Goal: Check status: Check status

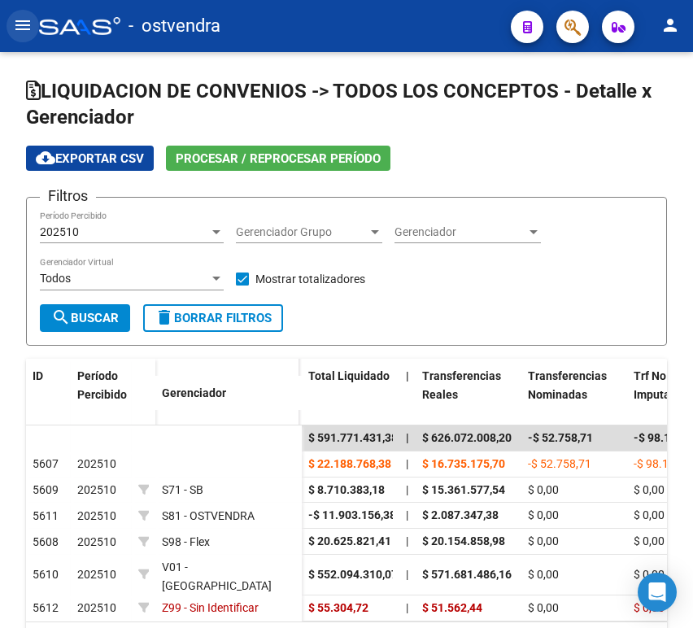
click at [23, 15] on mat-icon "menu" at bounding box center [23, 25] width 20 height 20
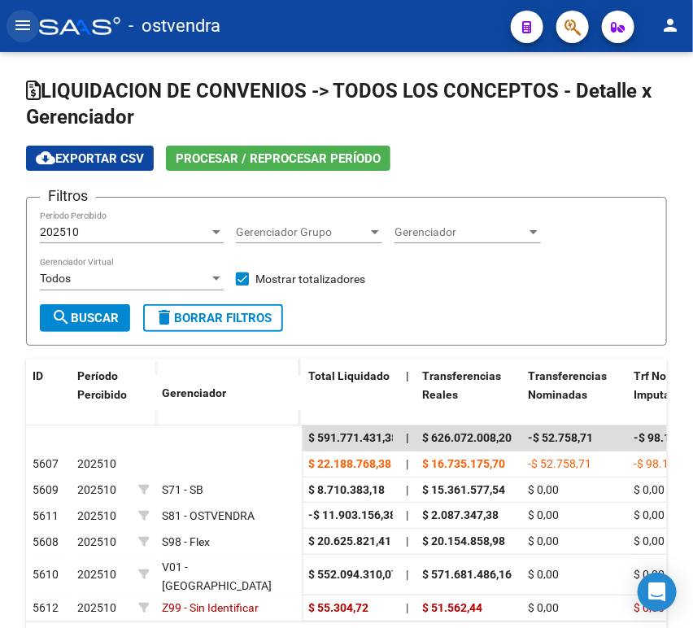
scroll to position [24, 0]
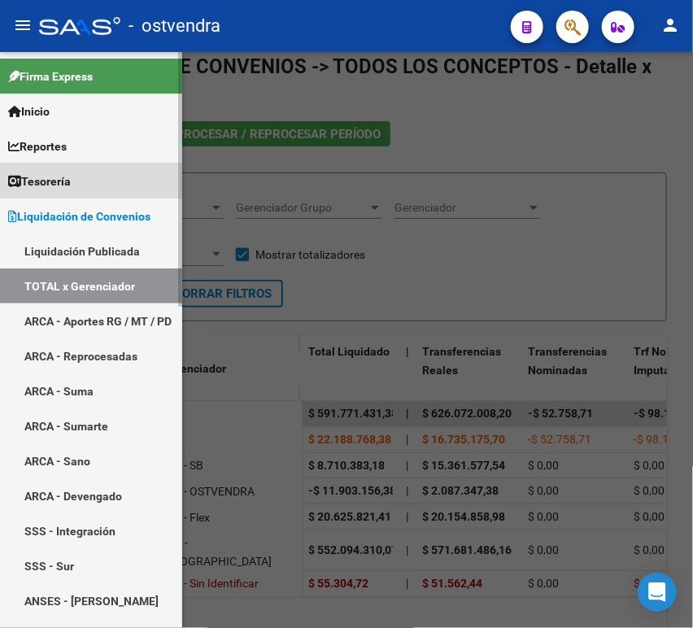
click at [66, 189] on span "Tesorería" at bounding box center [39, 181] width 63 height 18
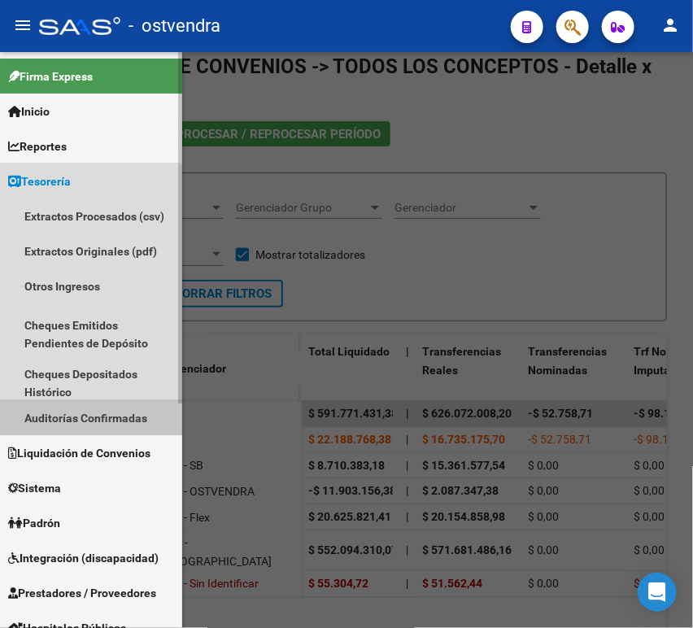
click at [67, 411] on link "Auditorías Confirmadas" at bounding box center [91, 417] width 182 height 35
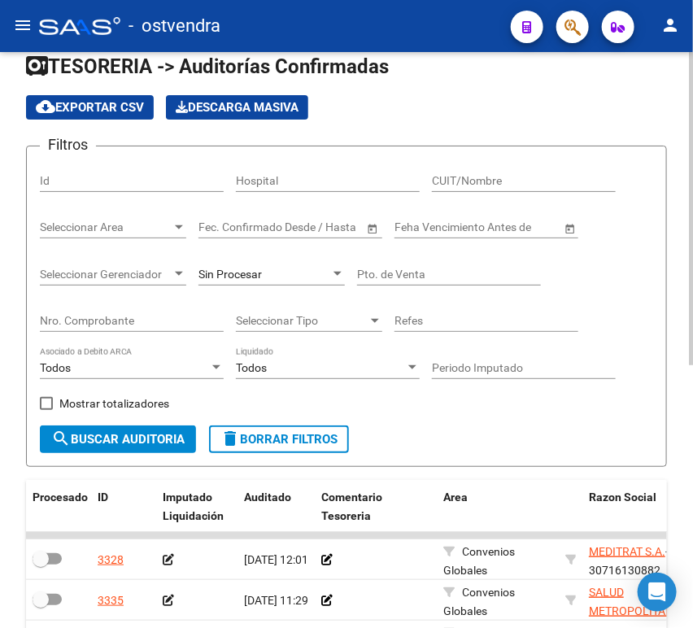
click at [107, 317] on input "Nro. Comprobante" at bounding box center [132, 321] width 184 height 14
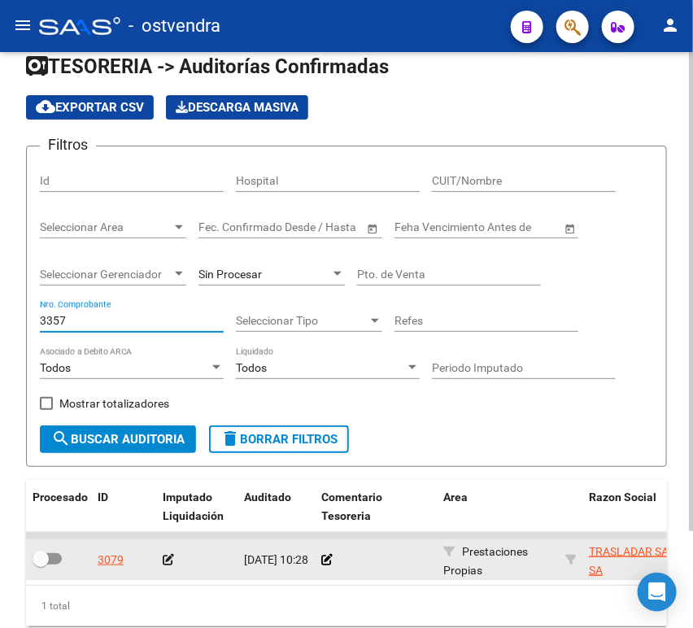
type input "3357"
click at [167, 554] on icon at bounding box center [168, 559] width 11 height 11
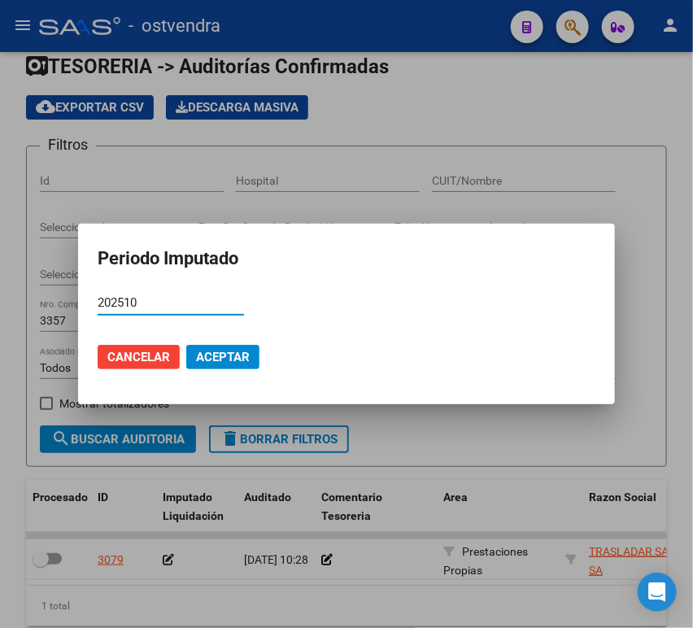
type input "202510"
click at [204, 343] on mat-dialog-actions "Cancelar Aceptar" at bounding box center [347, 356] width 498 height 55
click at [204, 353] on span "Aceptar" at bounding box center [223, 357] width 54 height 15
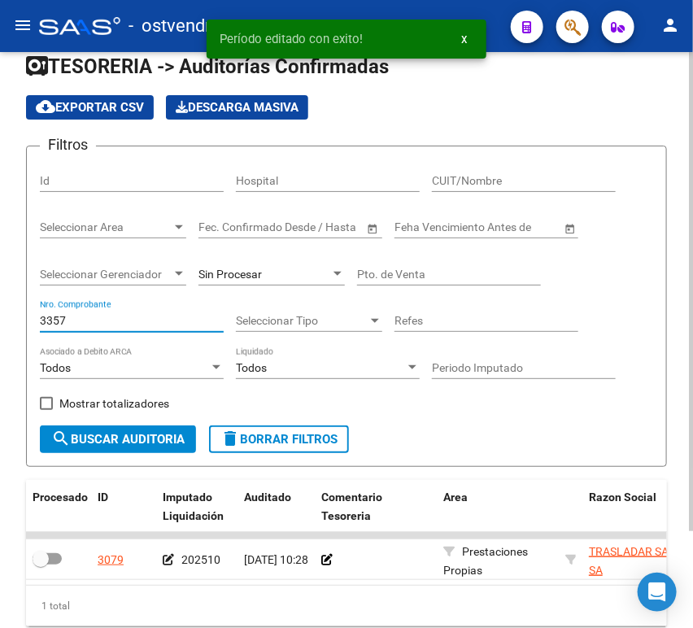
drag, startPoint x: 70, startPoint y: 317, endPoint x: 11, endPoint y: 307, distance: 59.3
click at [22, 311] on div "TESORERIA -> Auditorías Confirmadas cloud_download Exportar CSV Descarga Masiva…" at bounding box center [346, 366] width 693 height 676
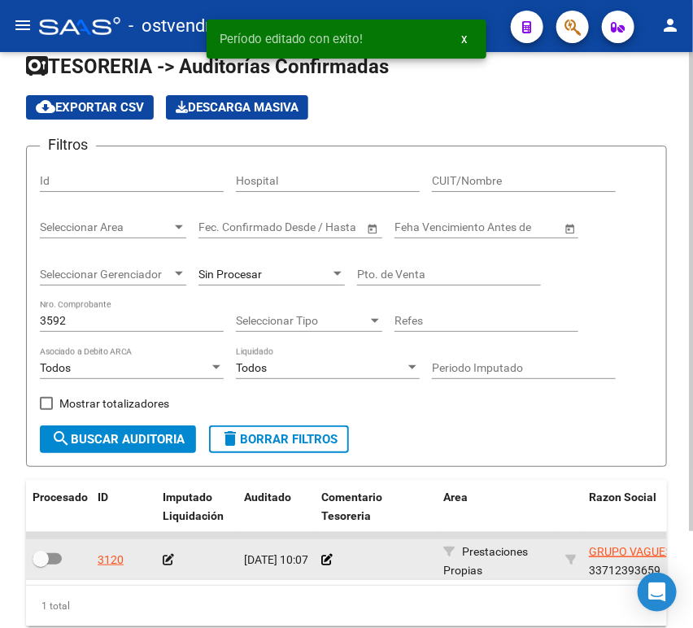
click at [167, 557] on icon at bounding box center [168, 559] width 11 height 11
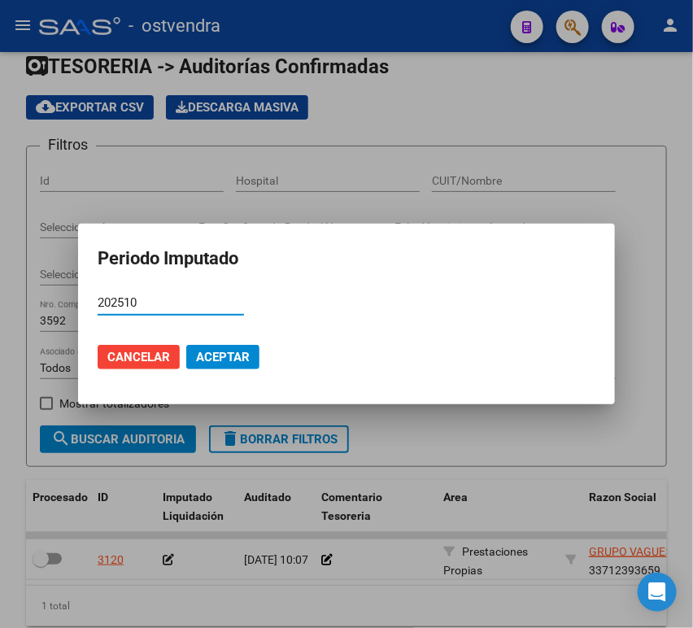
click at [202, 357] on span "Aceptar" at bounding box center [223, 357] width 54 height 15
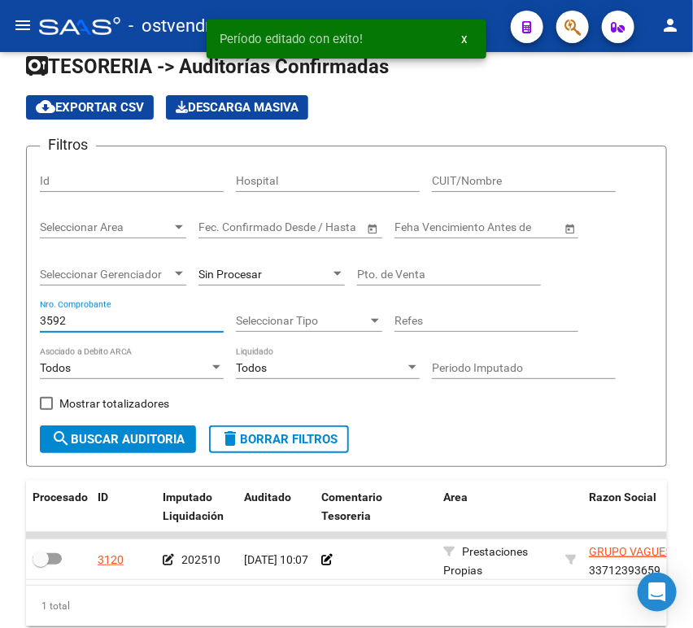
drag, startPoint x: 111, startPoint y: 320, endPoint x: -26, endPoint y: 320, distance: 136.6
click at [0, 320] on html "menu - ostvendra person Firma Express Inicio Calendario SSS Instructivos Contac…" at bounding box center [346, 314] width 693 height 628
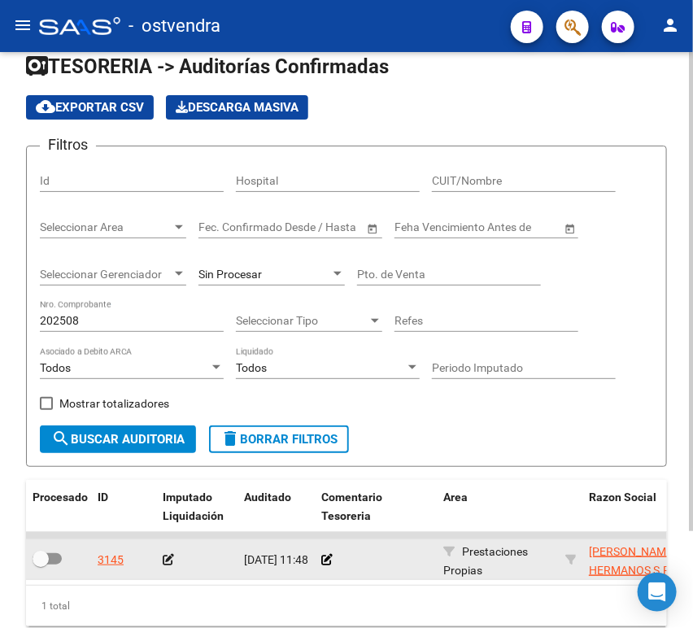
click at [167, 564] on icon at bounding box center [168, 559] width 11 height 11
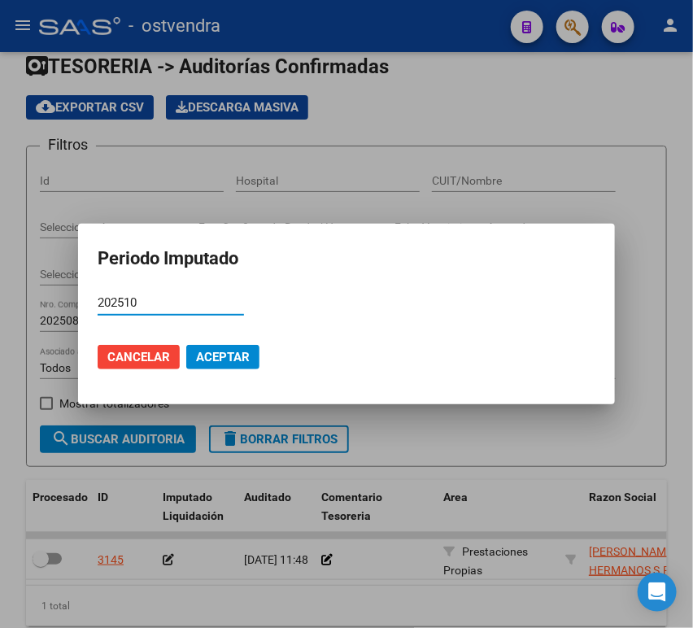
click at [225, 370] on mat-dialog-actions "Cancelar Aceptar" at bounding box center [347, 356] width 498 height 55
click at [231, 357] on span "Aceptar" at bounding box center [223, 357] width 54 height 15
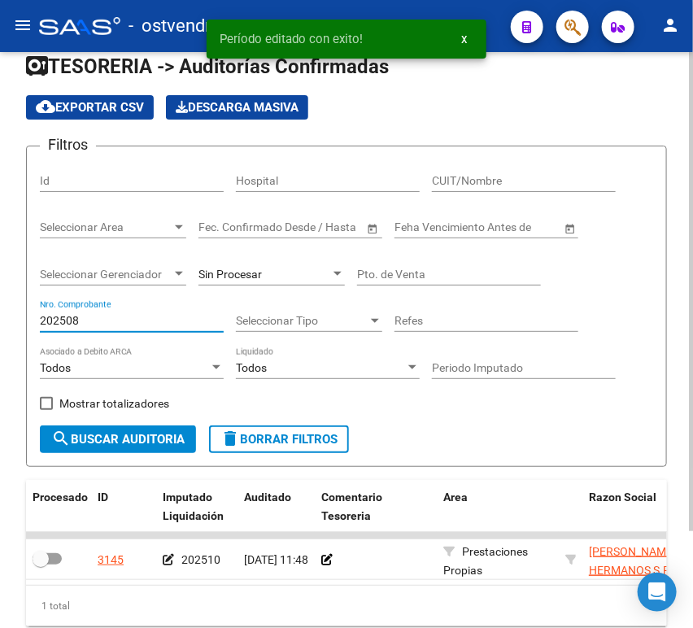
drag, startPoint x: 105, startPoint y: 324, endPoint x: 0, endPoint y: 337, distance: 105.6
click at [7, 337] on div "TESORERIA -> Auditorías Confirmadas cloud_download Exportar CSV Descarga Masiva…" at bounding box center [346, 366] width 693 height 676
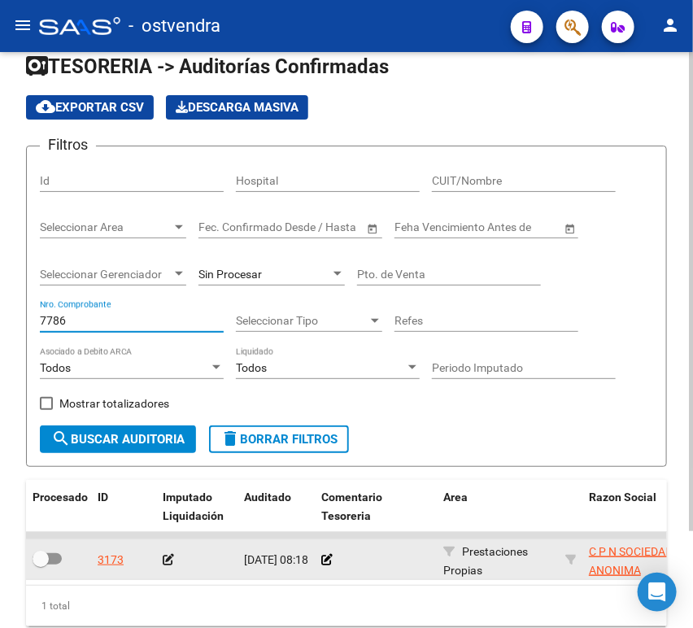
click at [172, 559] on icon at bounding box center [168, 559] width 11 height 11
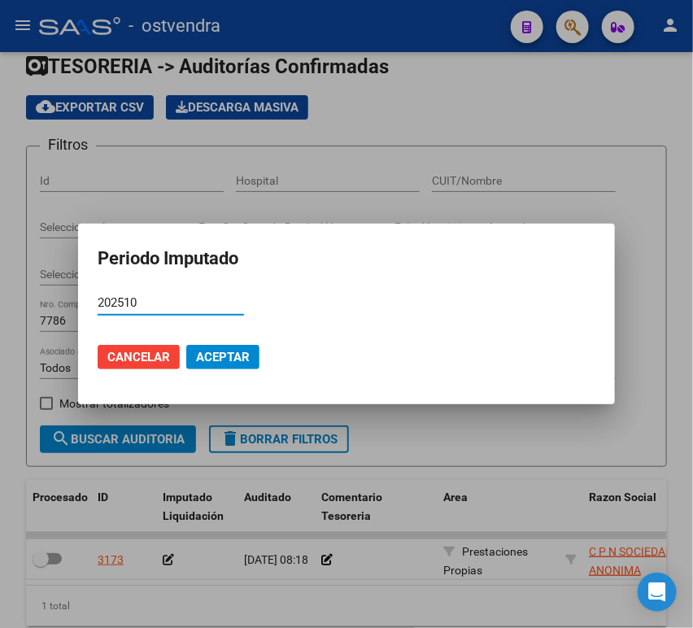
click at [231, 361] on span "Aceptar" at bounding box center [223, 357] width 54 height 15
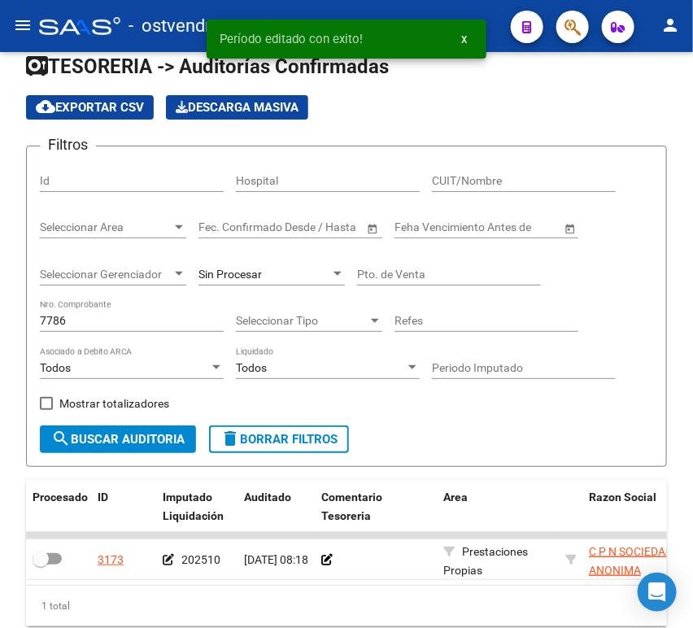
drag, startPoint x: 90, startPoint y: 313, endPoint x: -93, endPoint y: 310, distance: 183.8
click at [0, 310] on html "menu - ostvendra person Firma Express Inicio Calendario SSS Instructivos Contac…" at bounding box center [346, 314] width 693 height 628
drag, startPoint x: 67, startPoint y: 324, endPoint x: -5, endPoint y: 324, distance: 71.5
click at [0, 324] on html "menu - ostvendra person Firma Express Inicio Calendario SSS Instructivos Contac…" at bounding box center [346, 314] width 693 height 628
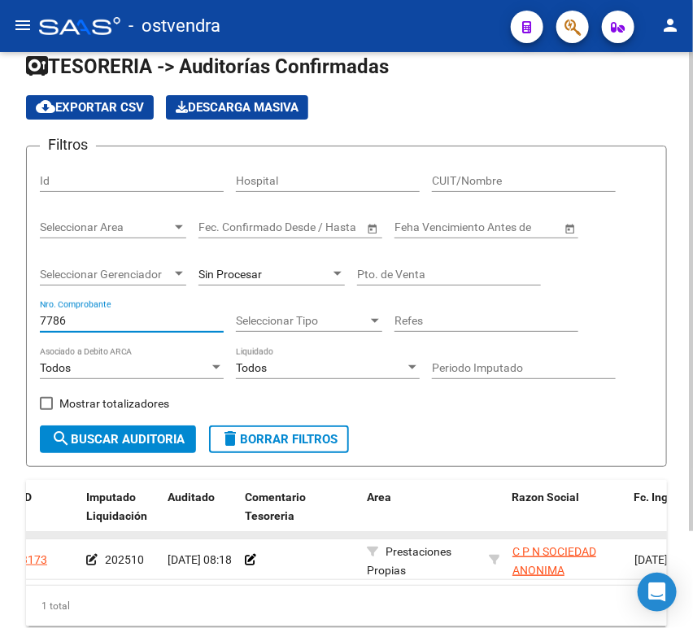
scroll to position [0, 74]
drag, startPoint x: 107, startPoint y: 324, endPoint x: -4, endPoint y: 330, distance: 111.5
click at [0, 330] on html "menu - ostvendra person Firma Express Inicio Calendario SSS Instructivos Contac…" at bounding box center [346, 314] width 693 height 628
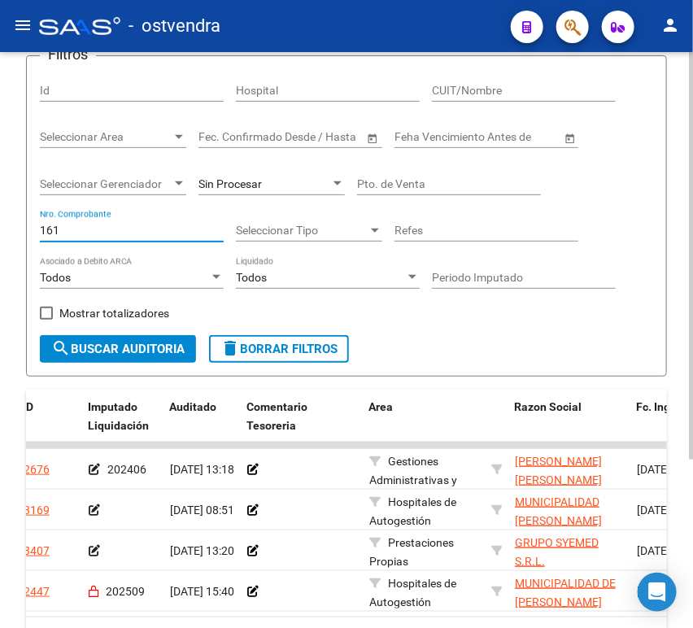
scroll to position [205, 0]
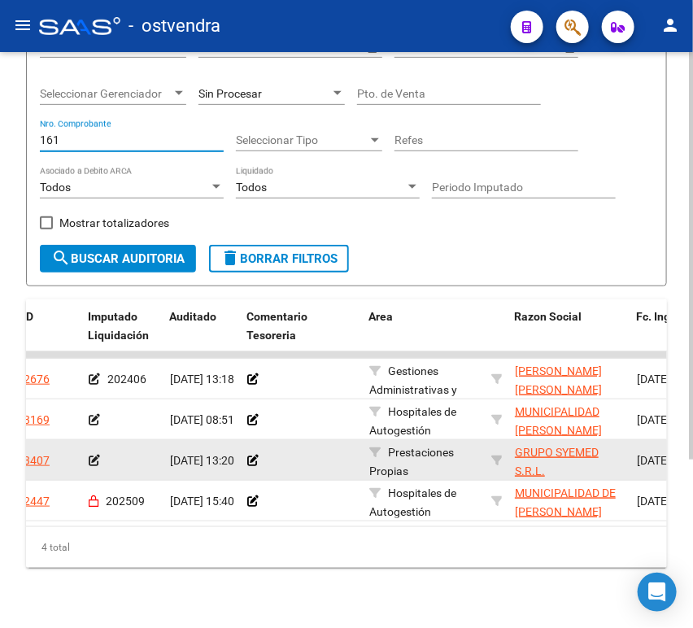
type input "161"
click at [94, 459] on icon at bounding box center [94, 459] width 11 height 11
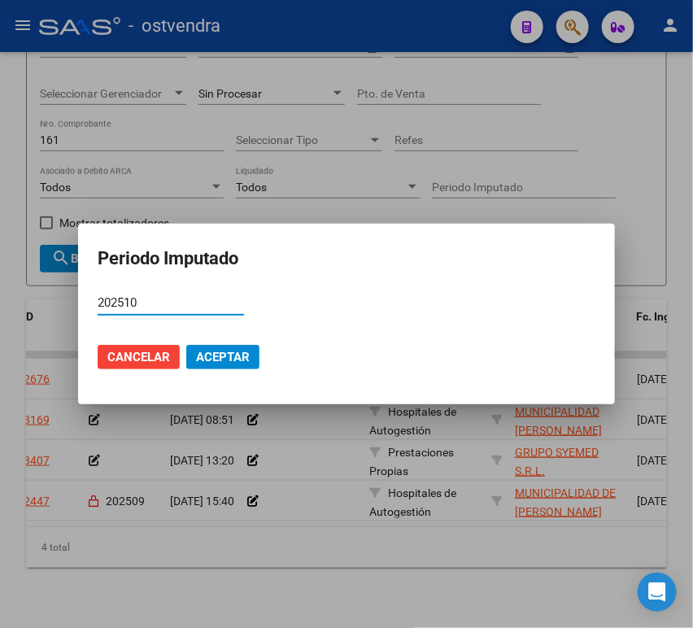
type input "202510"
click at [215, 350] on span "Aceptar" at bounding box center [223, 357] width 54 height 15
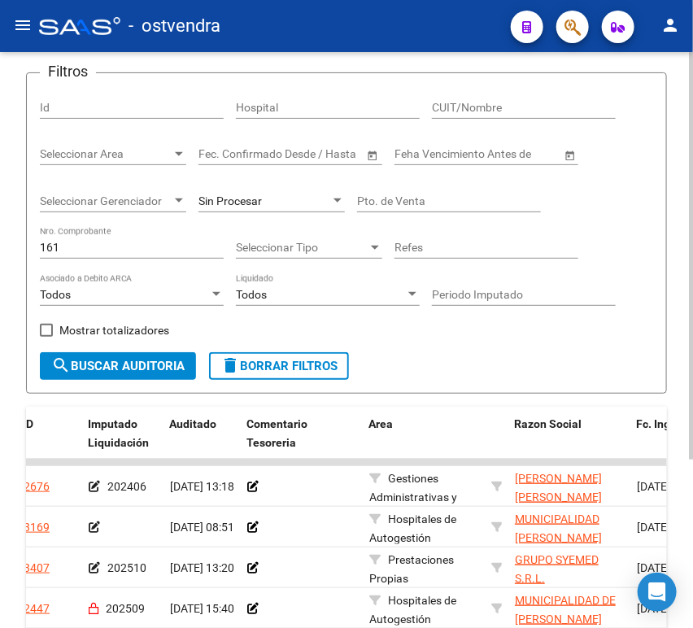
scroll to position [0, 0]
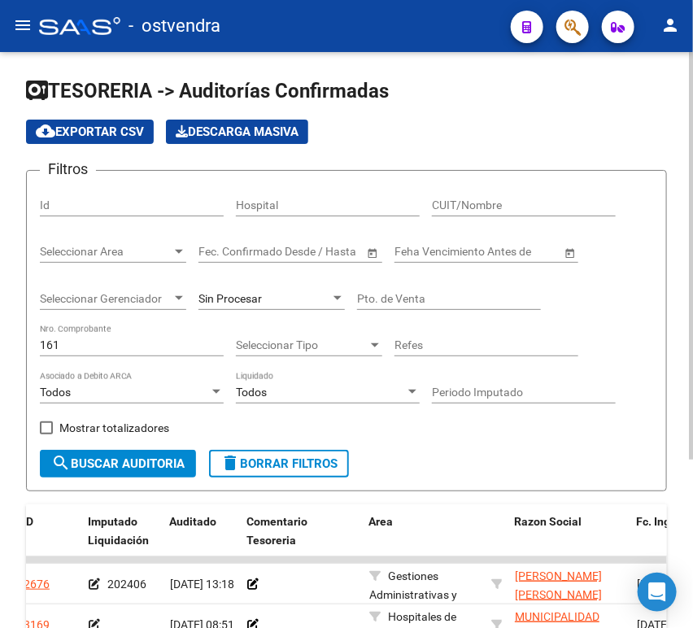
click at [110, 298] on span "Seleccionar Gerenciador" at bounding box center [106, 299] width 132 height 14
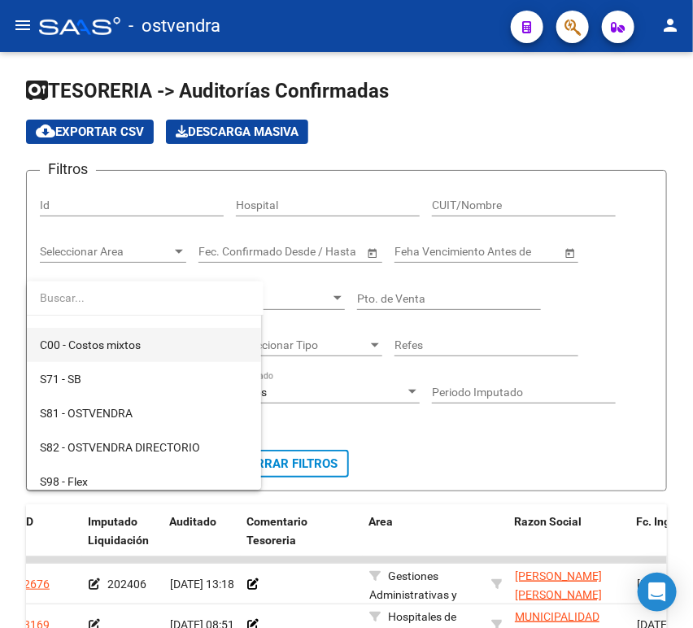
scroll to position [167, 0]
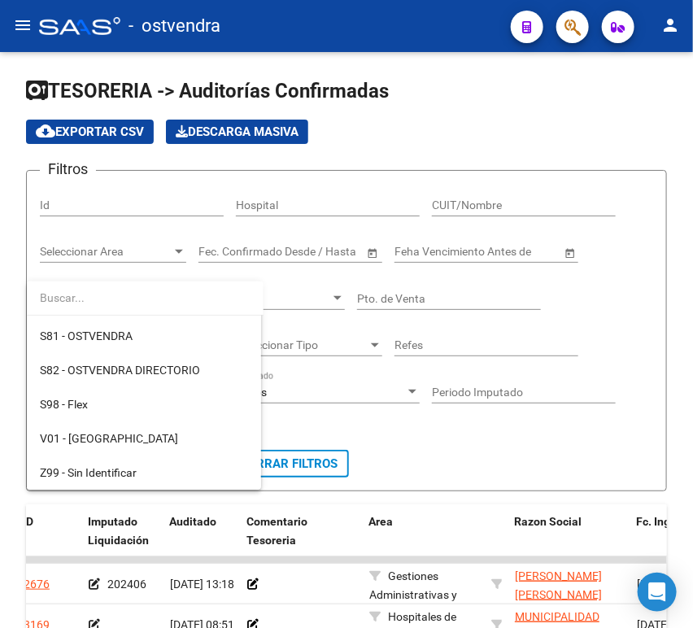
click at [332, 285] on div at bounding box center [346, 314] width 693 height 628
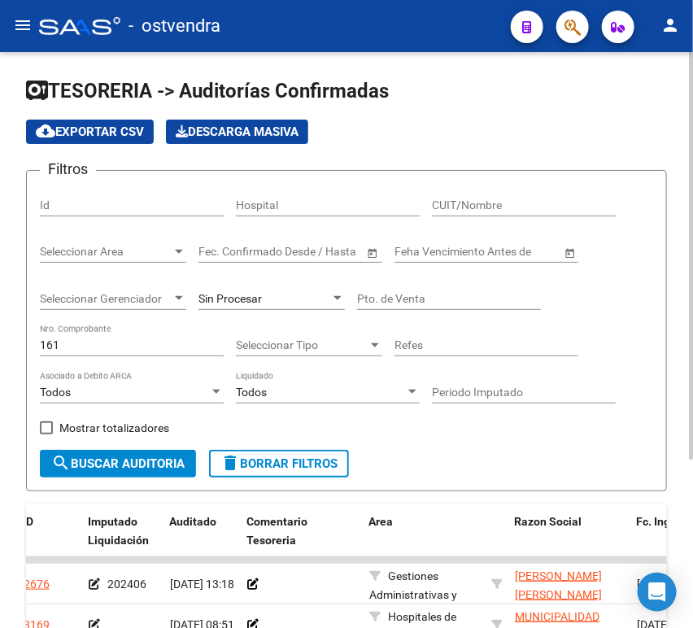
click at [329, 293] on div "Sin Procesar" at bounding box center [264, 299] width 132 height 14
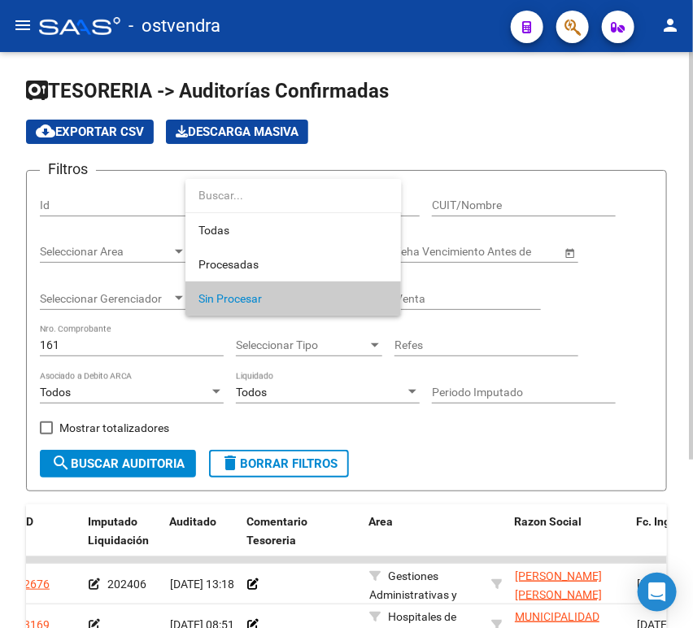
click at [328, 293] on span "Sin Procesar" at bounding box center [292, 298] width 189 height 34
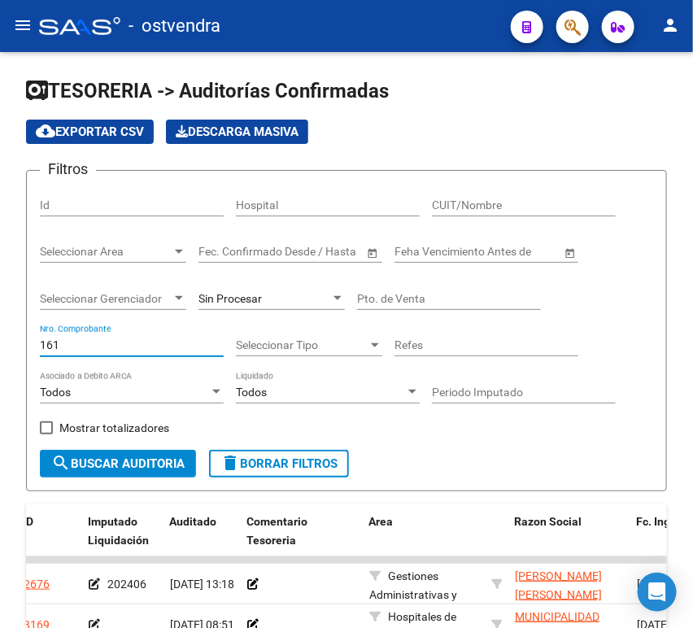
drag, startPoint x: 160, startPoint y: 345, endPoint x: -86, endPoint y: 340, distance: 246.4
click at [0, 340] on html "menu - ostvendra person Firma Express Inicio Calendario SSS Instructivos Contac…" at bounding box center [346, 314] width 693 height 628
click at [140, 251] on span "Seleccionar Area" at bounding box center [106, 252] width 132 height 14
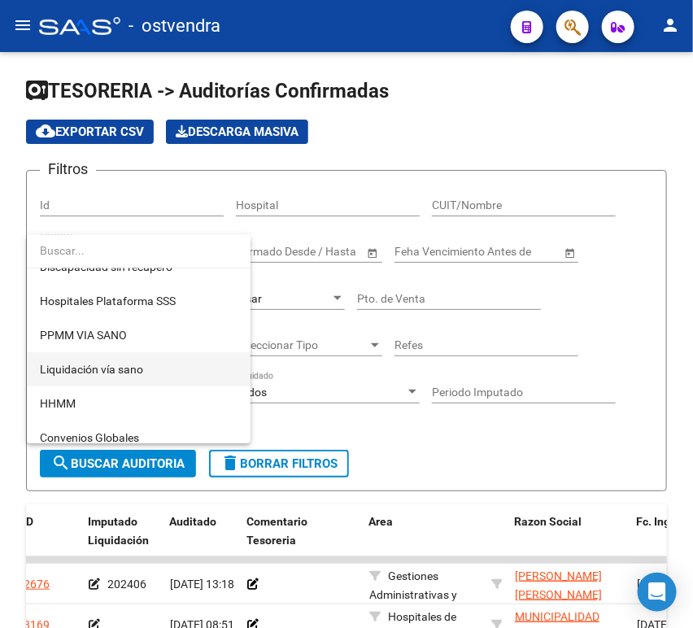
scroll to position [304, 0]
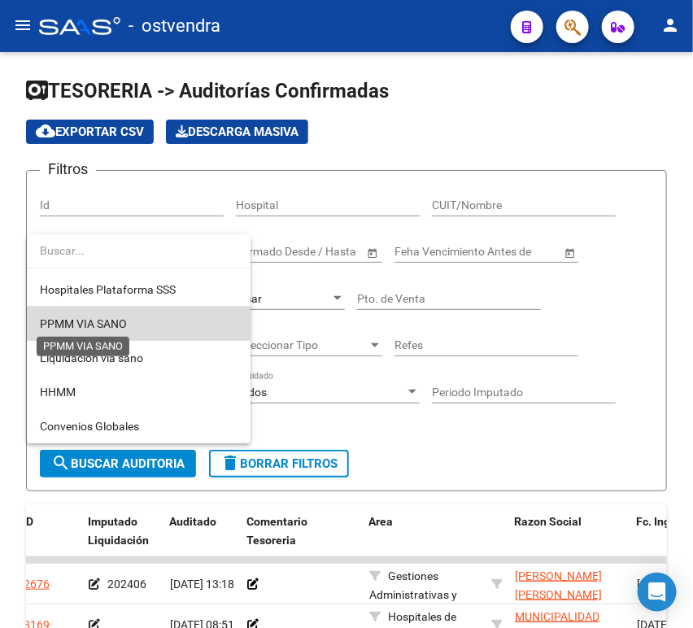
click at [104, 318] on span "PPMM VIA SANO" at bounding box center [83, 323] width 87 height 13
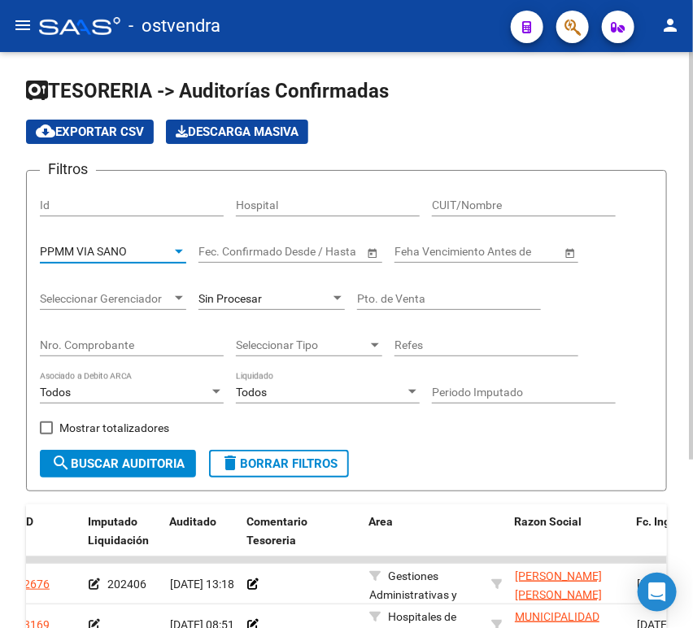
click at [128, 246] on div "PPMM VIA SANO" at bounding box center [106, 252] width 132 height 14
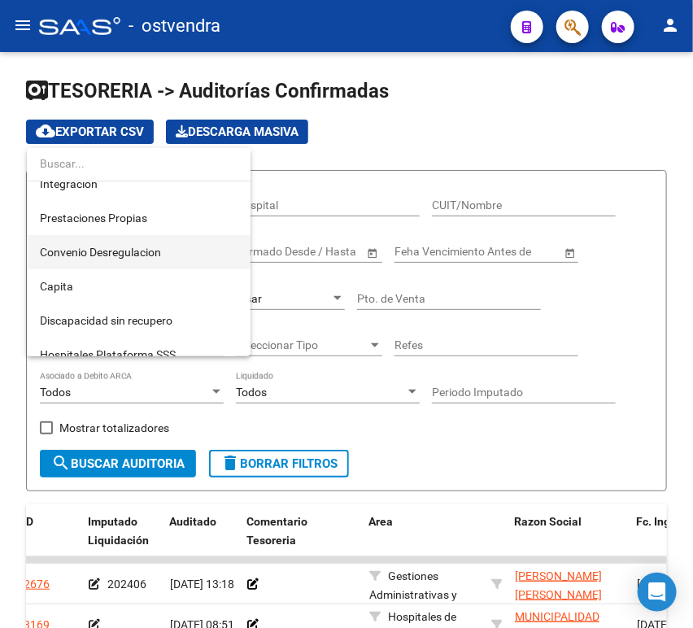
scroll to position [124, 0]
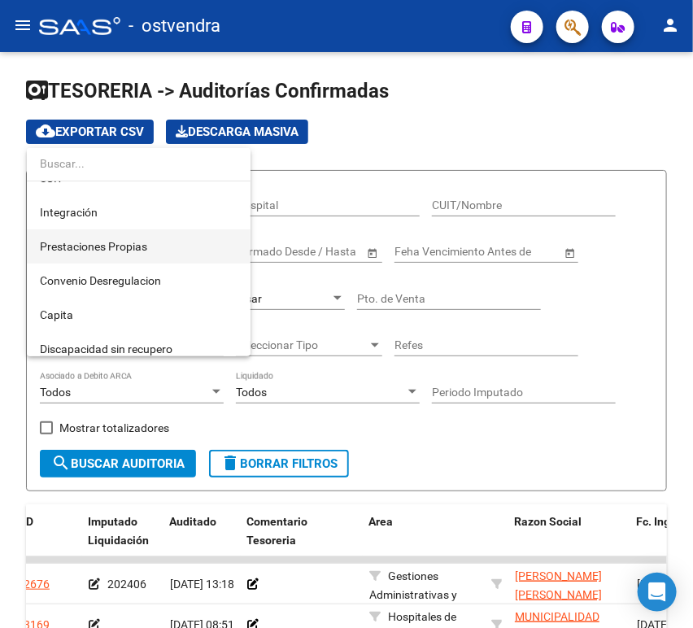
click at [111, 254] on span "Prestaciones Propias" at bounding box center [139, 246] width 198 height 34
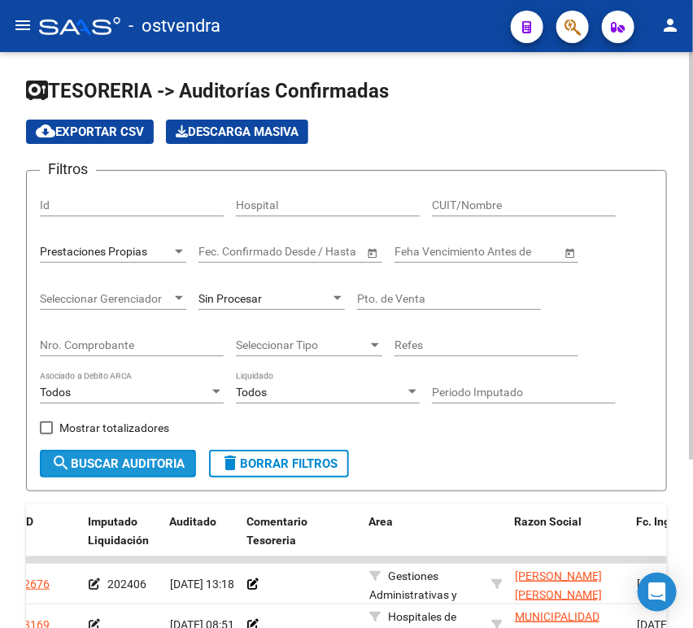
click at [131, 457] on span "search Buscar Auditoria" at bounding box center [117, 463] width 133 height 15
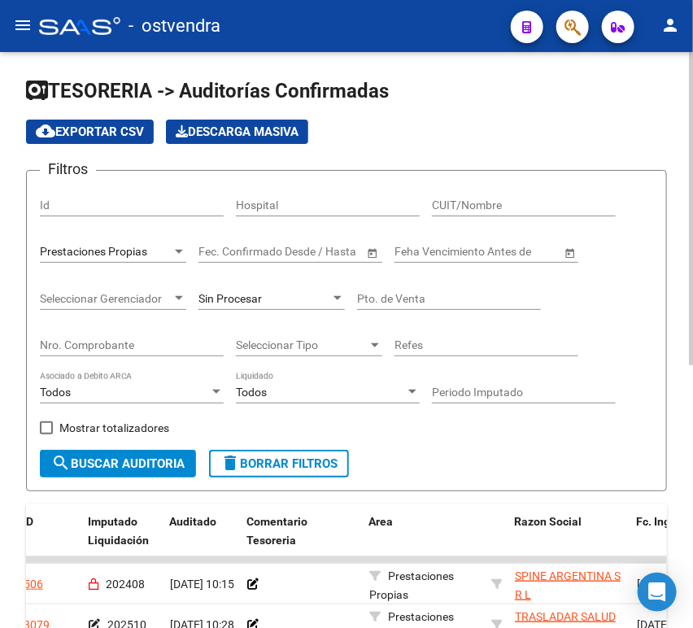
click at [462, 382] on div "Periodo Imputado" at bounding box center [524, 387] width 184 height 33
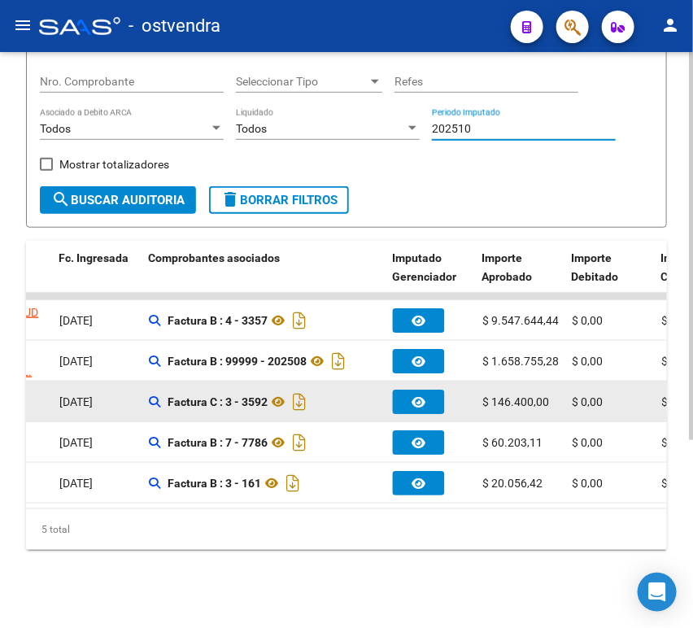
scroll to position [279, 0]
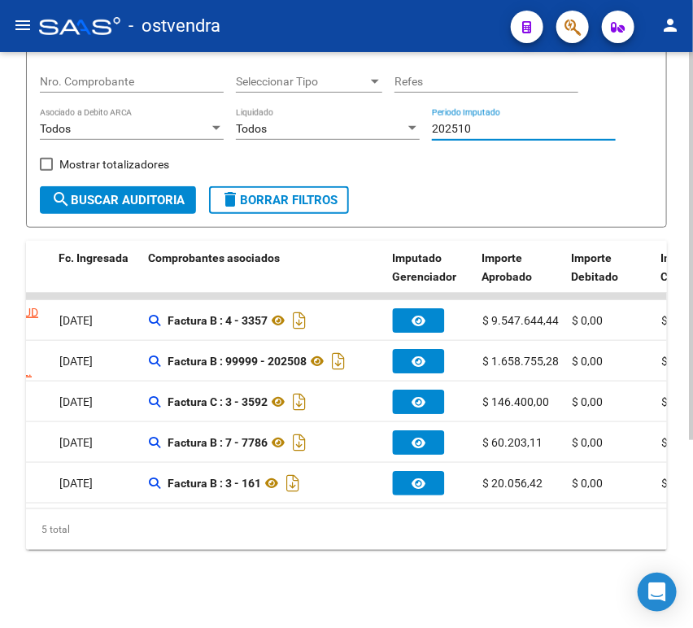
type input "202510"
click at [46, 158] on label "Mostrar totalizadores" at bounding box center [104, 164] width 129 height 20
click at [46, 171] on input "Mostrar totalizadores" at bounding box center [46, 171] width 1 height 1
checkbox input "true"
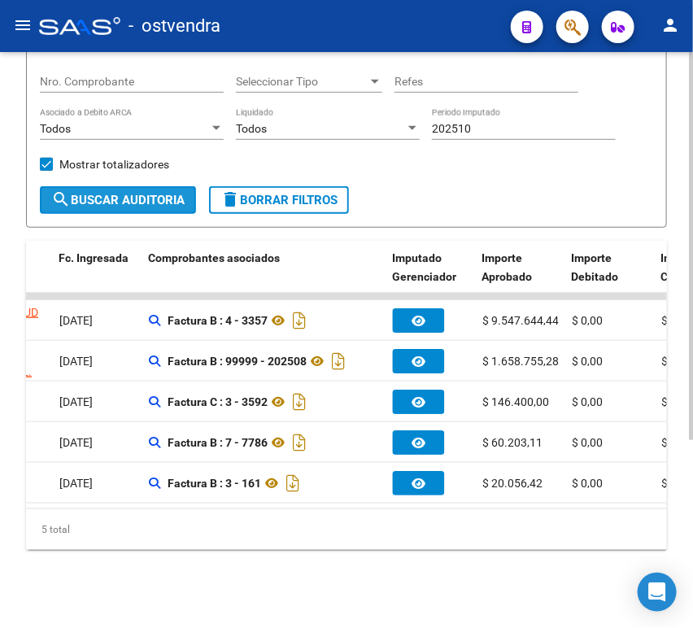
click at [72, 193] on span "search Buscar Auditoria" at bounding box center [117, 200] width 133 height 15
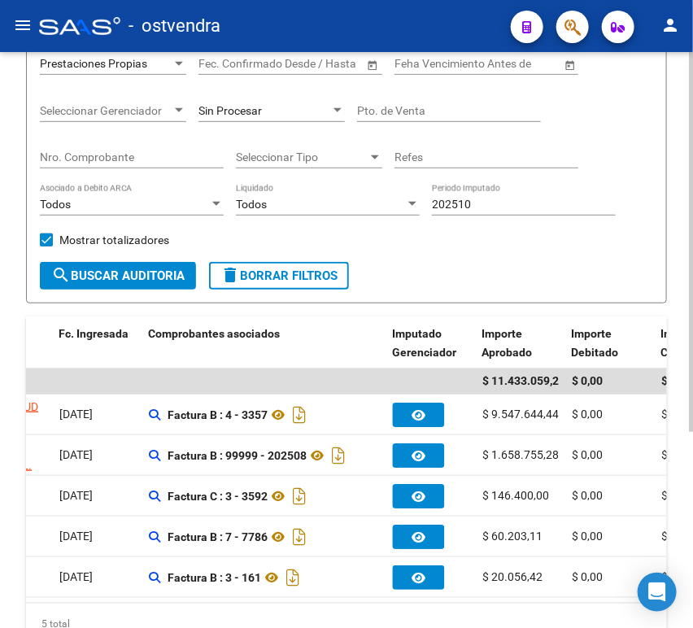
scroll to position [98, 0]
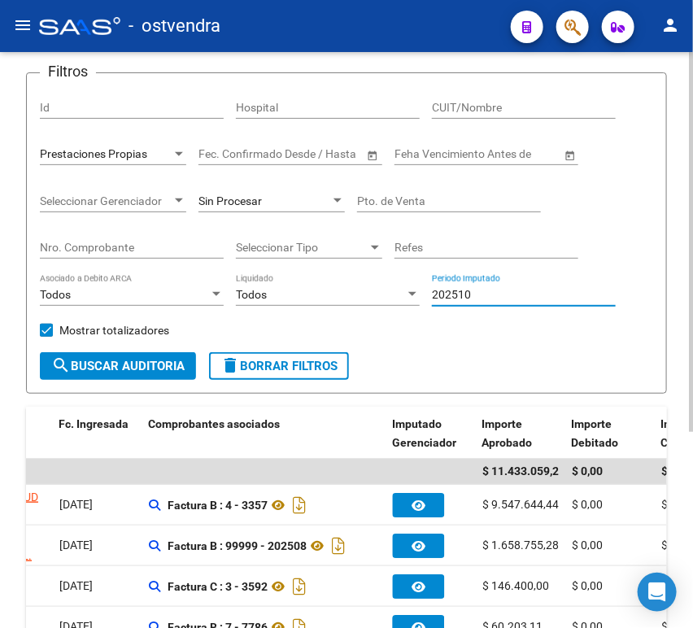
drag, startPoint x: 507, startPoint y: 298, endPoint x: 423, endPoint y: 296, distance: 84.6
click at [423, 296] on div "Filtros Id Hospital CUIT/Nombre Prestaciones Propias Seleccionar Area Fecha ini…" at bounding box center [346, 219] width 613 height 266
click at [126, 150] on span "Prestaciones Propias" at bounding box center [93, 153] width 107 height 13
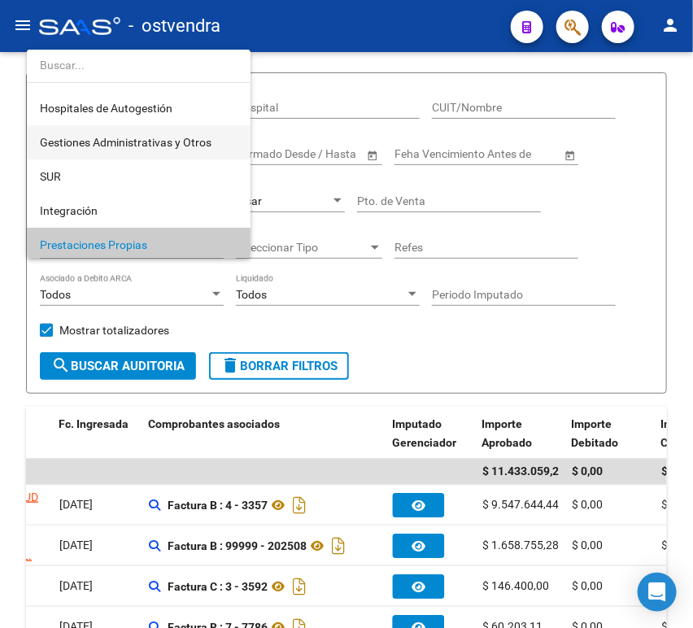
scroll to position [0, 0]
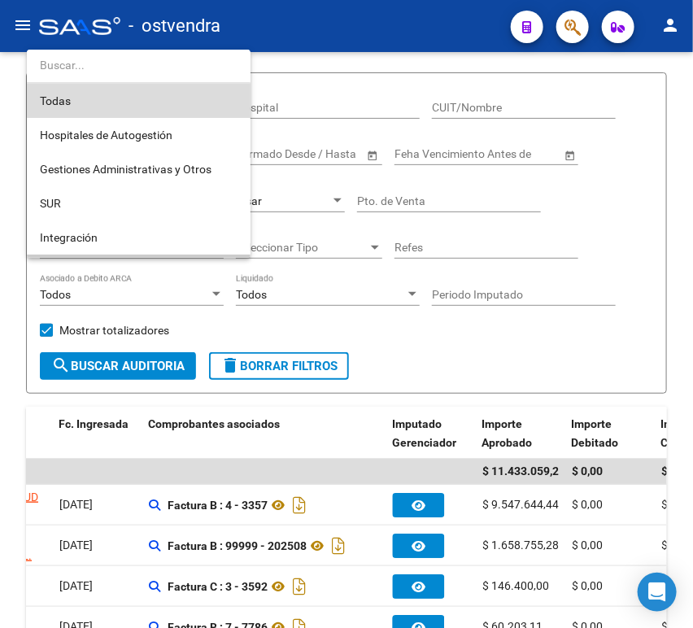
click at [92, 95] on span "Todas" at bounding box center [139, 101] width 198 height 34
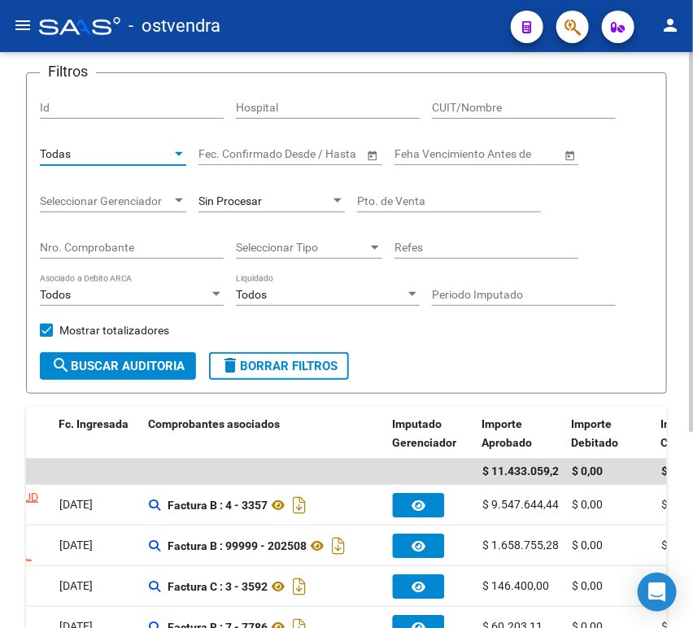
click at [154, 252] on input "Nro. Comprobante" at bounding box center [132, 248] width 184 height 14
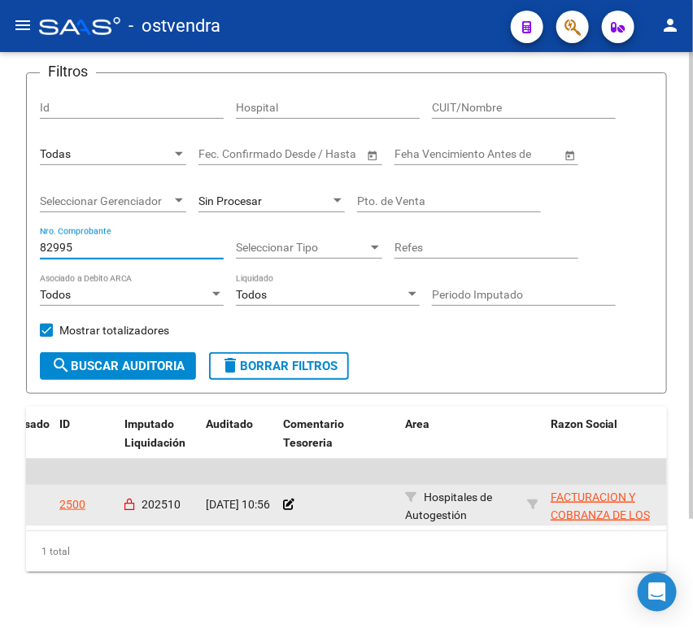
scroll to position [0, 23]
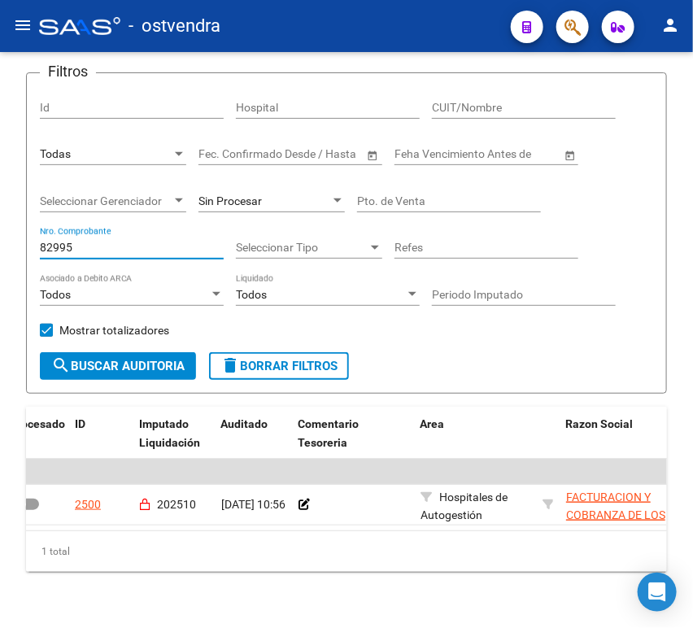
drag, startPoint x: 85, startPoint y: 247, endPoint x: -40, endPoint y: 241, distance: 125.3
click at [0, 241] on html "menu - ostvendra person Firma Express Inicio Calendario SSS Instructivos Contac…" at bounding box center [346, 314] width 693 height 628
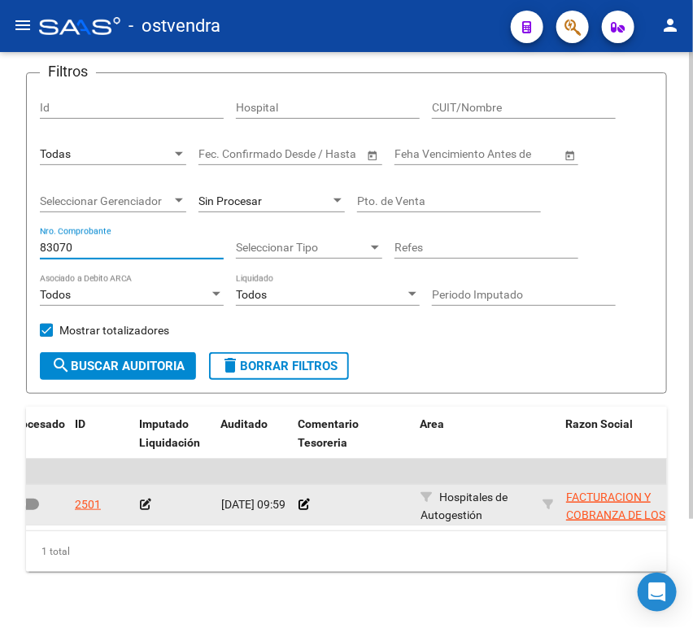
type input "83070"
click at [146, 506] on icon at bounding box center [145, 503] width 11 height 11
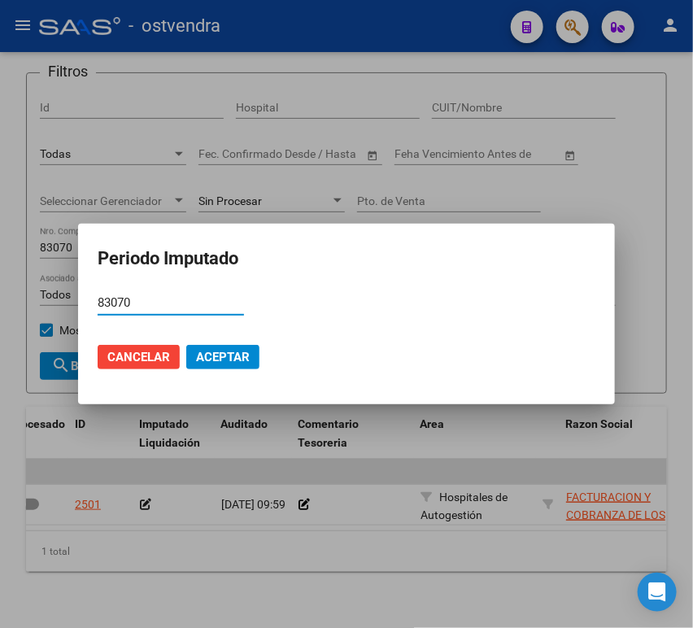
type input "83070"
click at [197, 354] on span "Aceptar" at bounding box center [223, 357] width 54 height 15
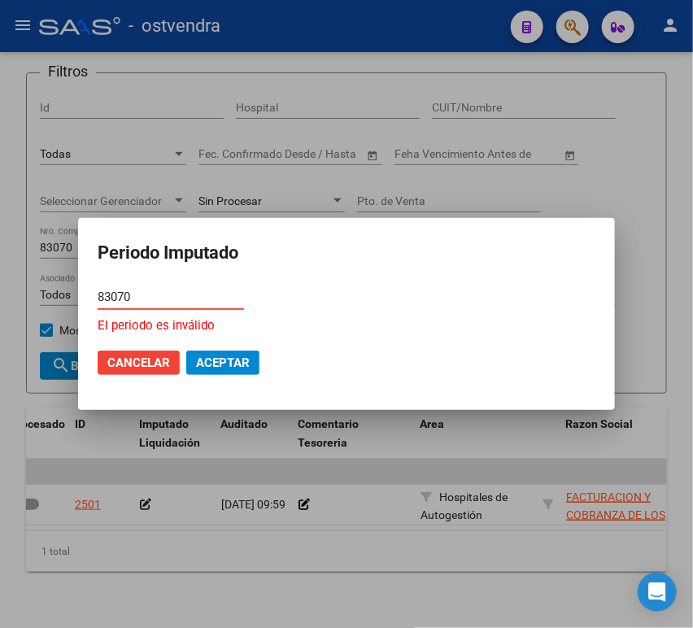
click at [177, 296] on input "83070" at bounding box center [171, 296] width 146 height 15
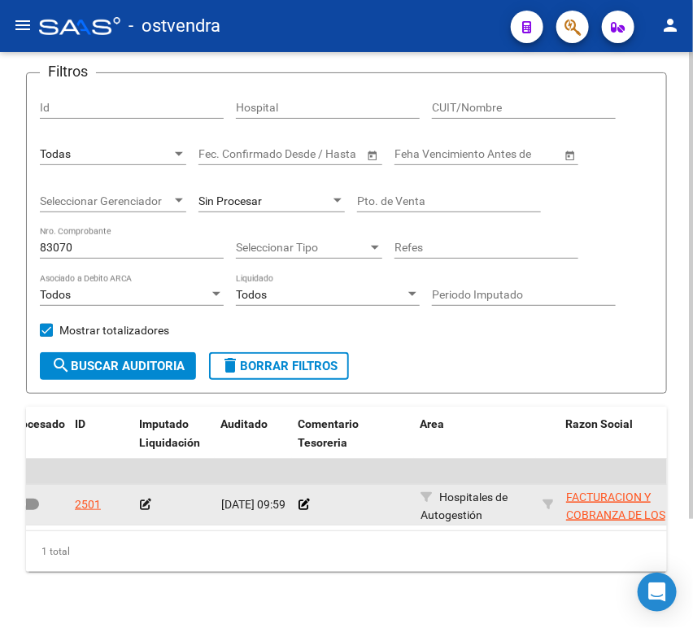
click at [138, 493] on datatable-body-cell at bounding box center [173, 505] width 81 height 40
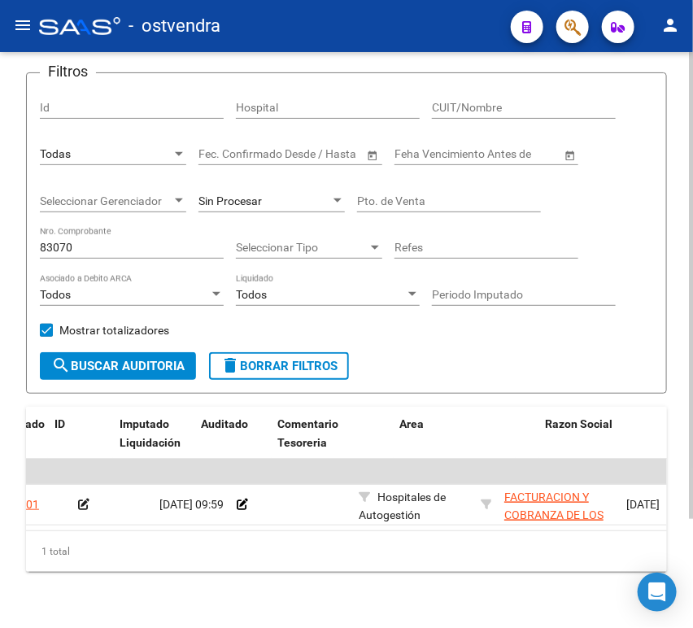
scroll to position [0, 36]
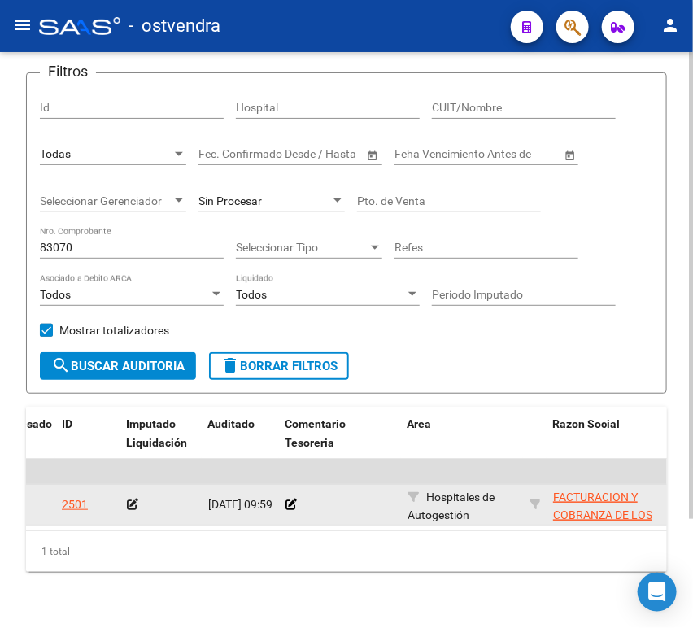
click at [135, 498] on icon at bounding box center [132, 503] width 11 height 11
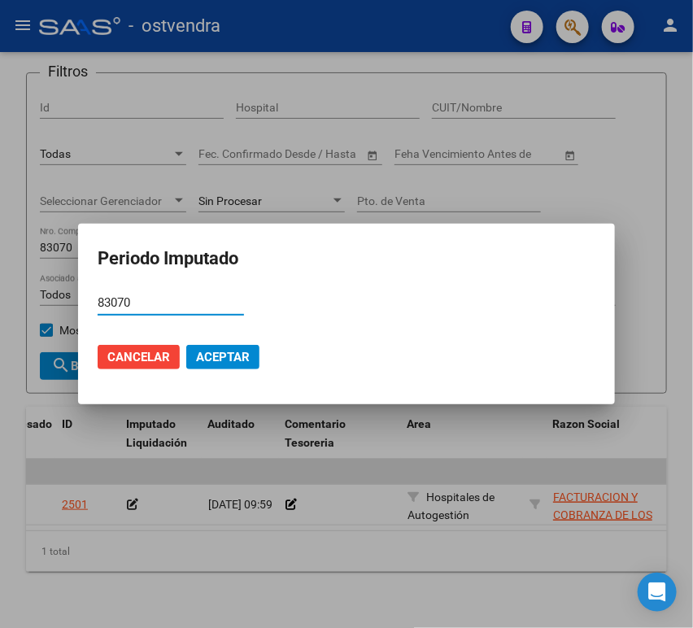
drag, startPoint x: 100, startPoint y: 296, endPoint x: -42, endPoint y: 283, distance: 142.9
click at [0, 283] on html "menu - ostvendra person Firma Express Inicio Calendario SSS Instructivos Contac…" at bounding box center [346, 314] width 693 height 628
type input "202510"
click at [192, 358] on button "Aceptar" at bounding box center [222, 357] width 73 height 24
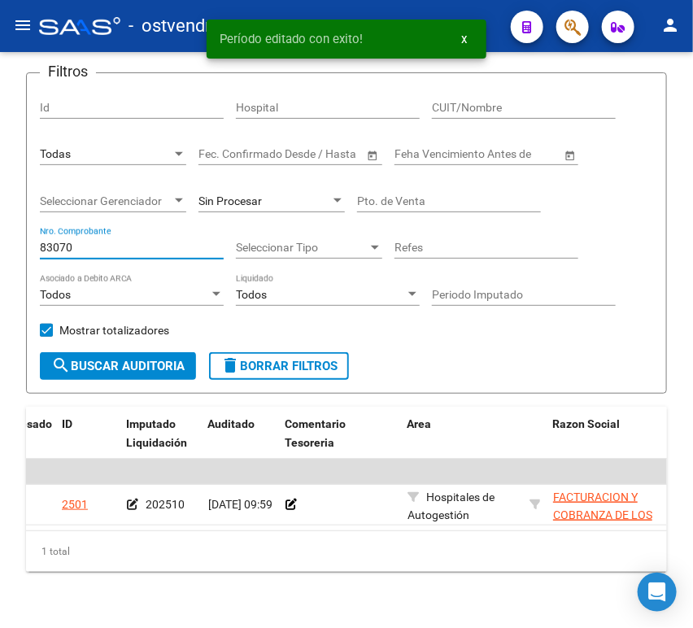
drag, startPoint x: 100, startPoint y: 246, endPoint x: -78, endPoint y: 248, distance: 178.1
click at [0, 248] on html "menu - ostvendra person Firma Express Inicio Calendario SSS Instructivos Contac…" at bounding box center [346, 314] width 693 height 628
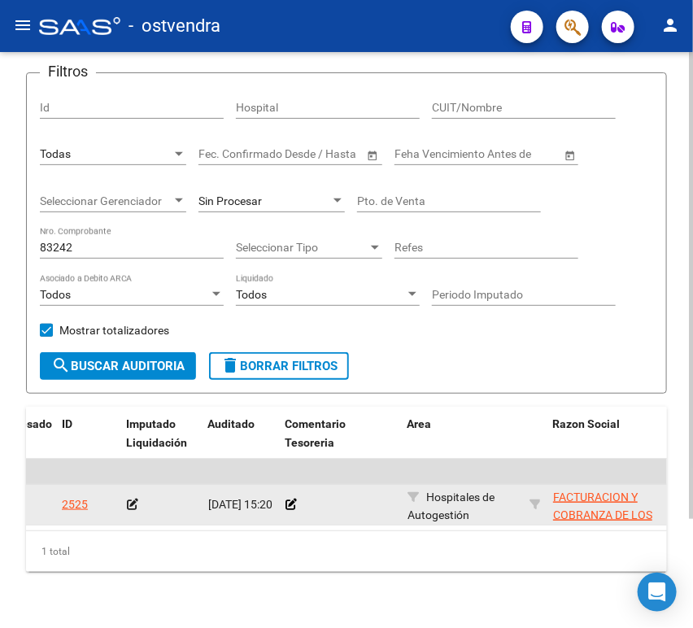
click at [128, 509] on icon at bounding box center [132, 503] width 11 height 11
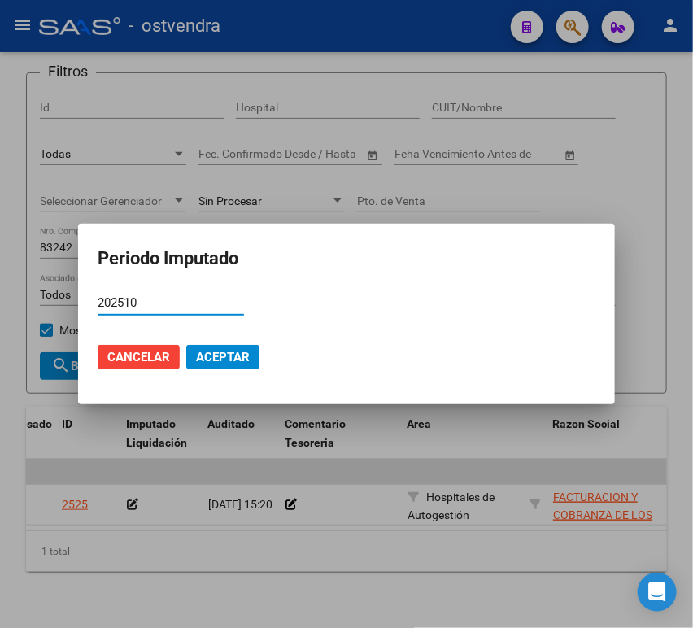
click at [220, 345] on button "Aceptar" at bounding box center [222, 357] width 73 height 24
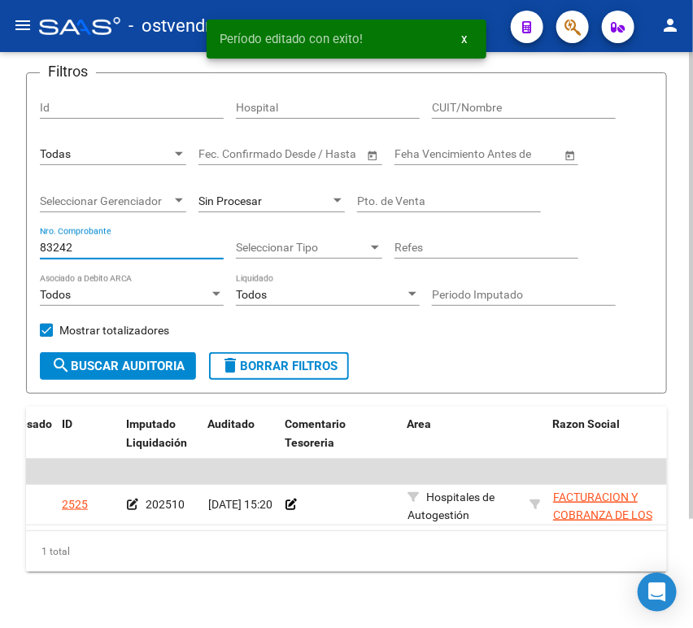
drag, startPoint x: 102, startPoint y: 247, endPoint x: 14, endPoint y: 249, distance: 88.6
click at [14, 249] on div "TESORERIA -> Auditorías Confirmadas cloud_download Exportar CSV Descarga Masiva…" at bounding box center [346, 301] width 693 height 695
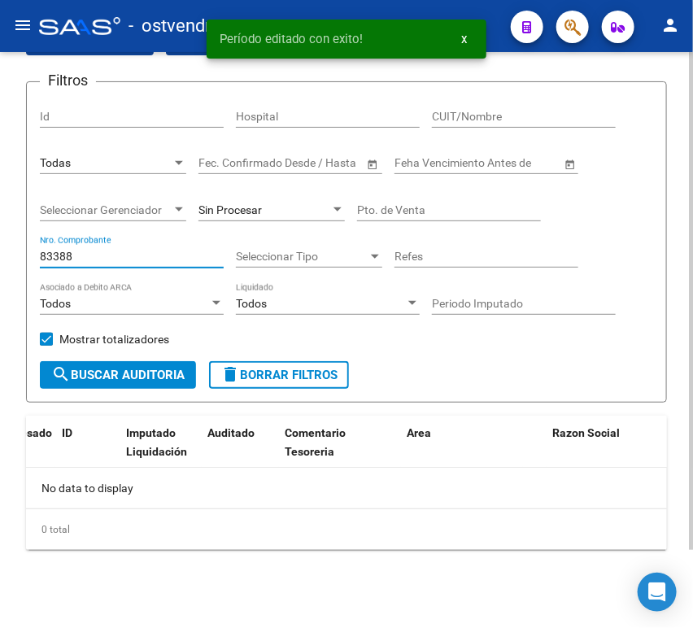
scroll to position [89, 0]
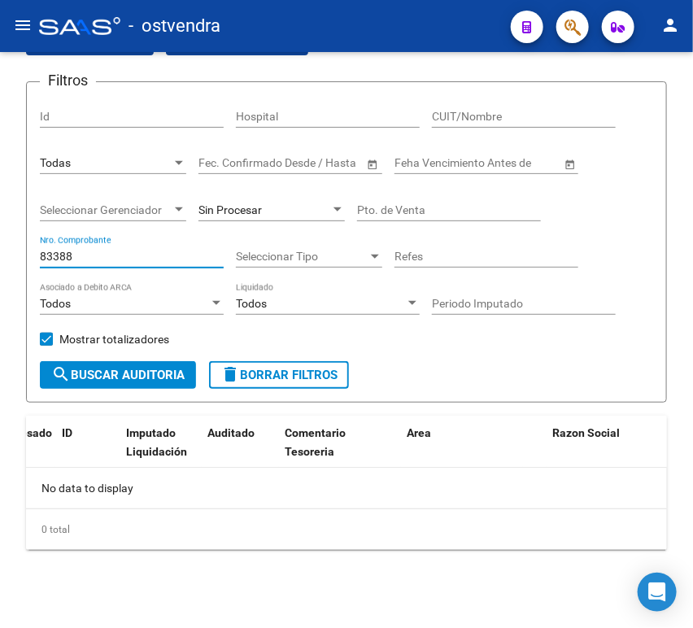
drag, startPoint x: 85, startPoint y: 250, endPoint x: -1, endPoint y: 252, distance: 86.2
click at [0, 252] on html "menu - ostvendra person Firma Express Inicio Calendario SSS Instructivos Contac…" at bounding box center [346, 314] width 693 height 628
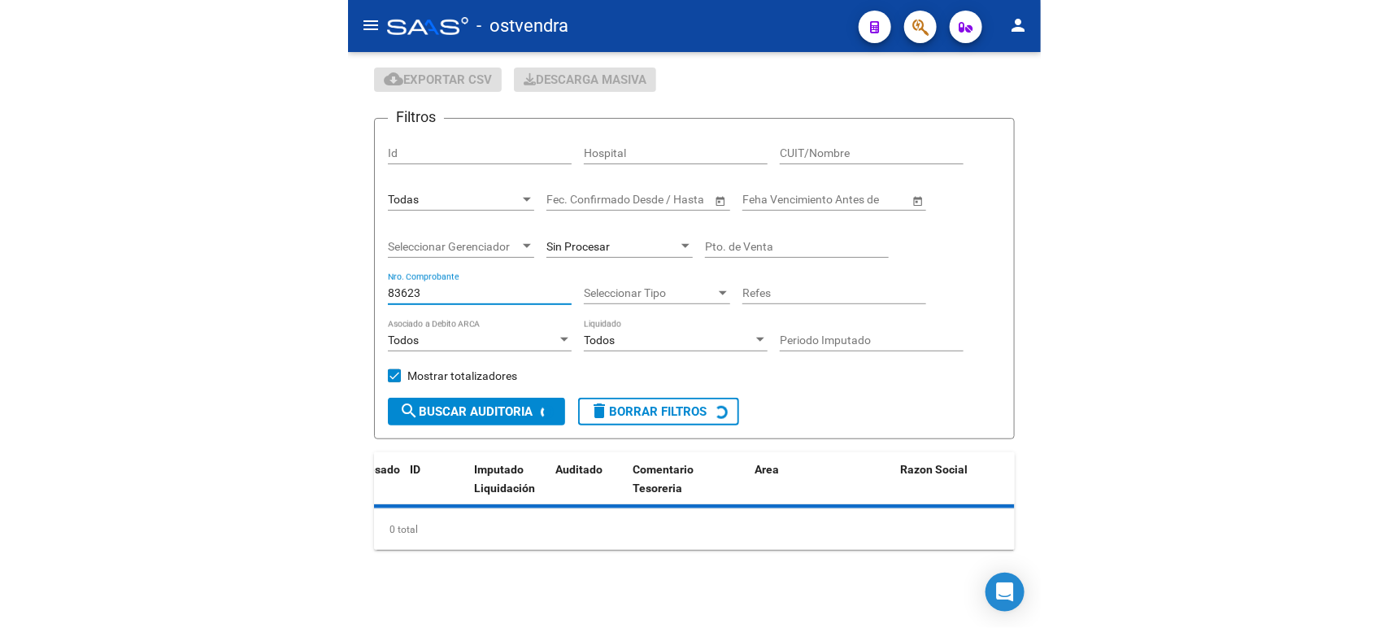
scroll to position [98, 0]
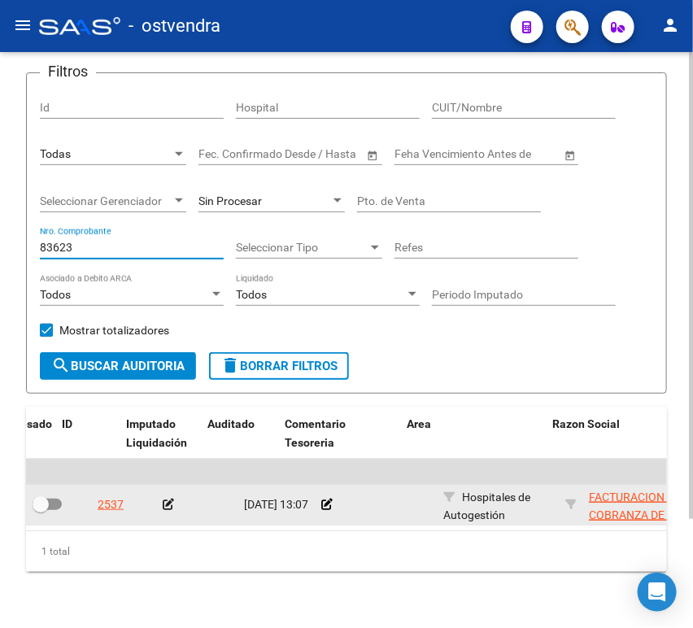
type input "83623"
click at [160, 506] on datatable-body-cell at bounding box center [196, 505] width 81 height 40
click at [168, 508] on icon at bounding box center [168, 503] width 11 height 11
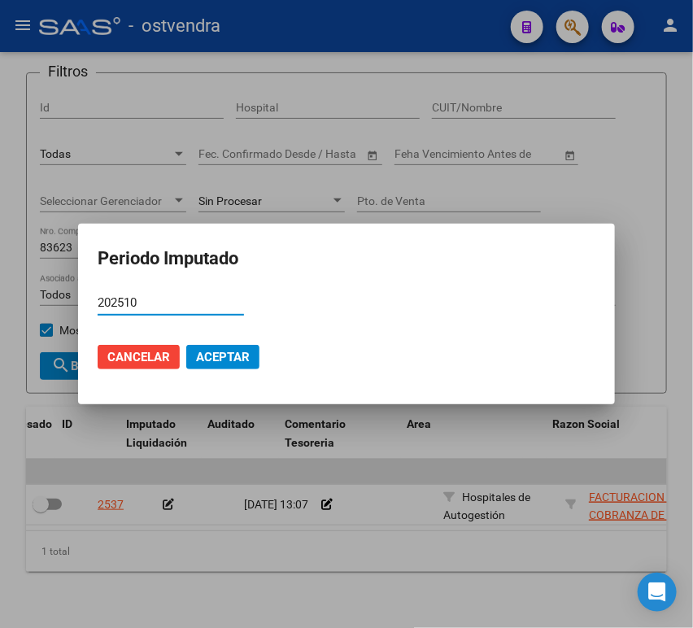
type input "202510"
click at [230, 356] on span "Aceptar" at bounding box center [223, 357] width 54 height 15
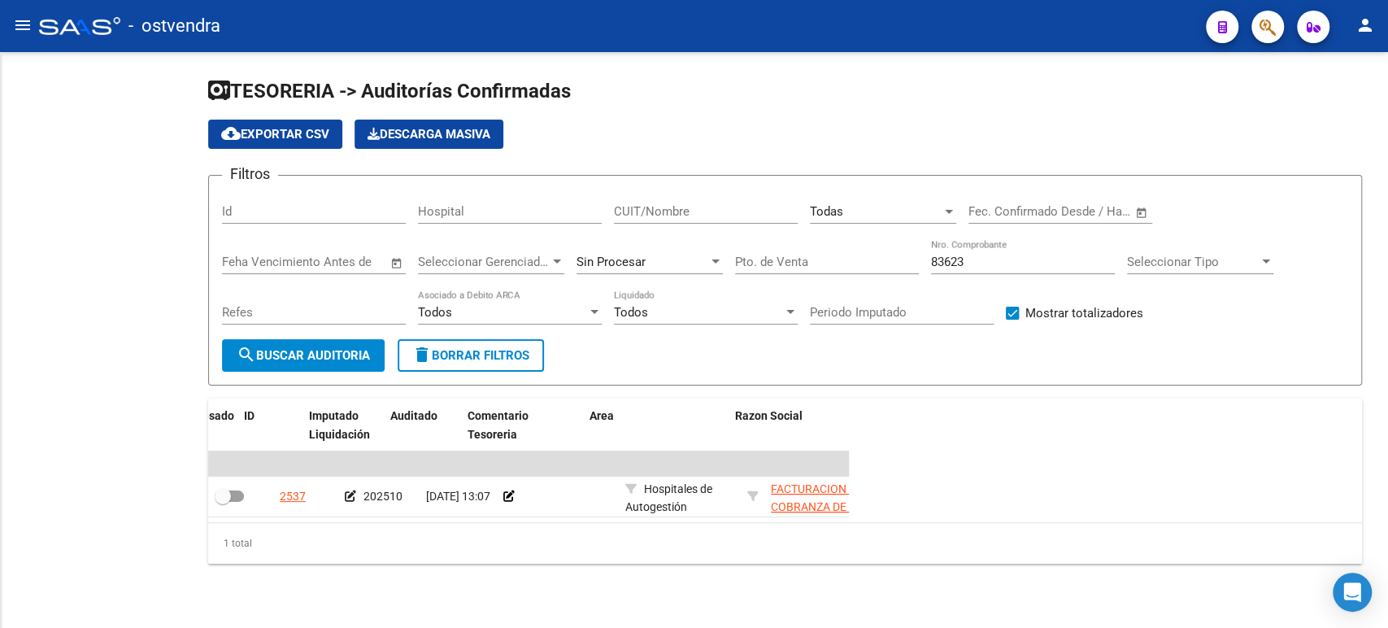
scroll to position [0, 0]
